Goal: Information Seeking & Learning: Learn about a topic

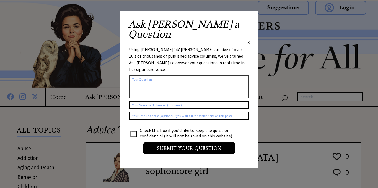
click at [253, 20] on div "Ask [PERSON_NAME] a Question X Using [PERSON_NAME]' 47 [PERSON_NAME] archive of…" at bounding box center [189, 89] width 138 height 157
click at [250, 40] on span "X" at bounding box center [248, 43] width 2 height 6
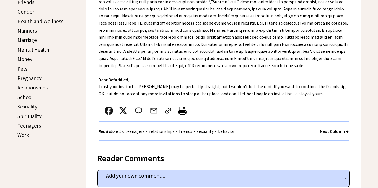
scroll to position [226, 0]
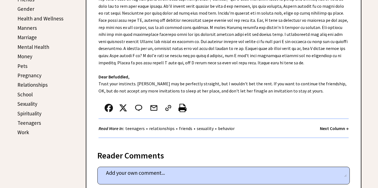
click at [33, 104] on link "Sexuality" at bounding box center [27, 104] width 20 height 7
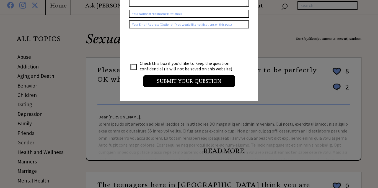
scroll to position [9, 0]
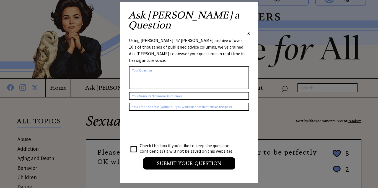
click at [248, 30] on span "X" at bounding box center [248, 33] width 2 height 6
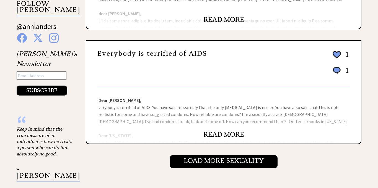
scroll to position [596, 0]
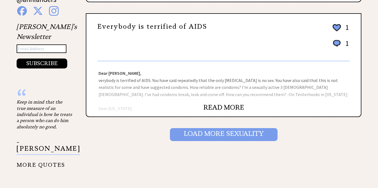
click at [234, 135] on input "Load More Sexuality" at bounding box center [224, 134] width 108 height 13
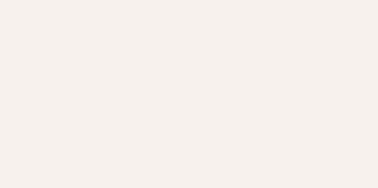
scroll to position [791, 0]
